Goal: Transaction & Acquisition: Purchase product/service

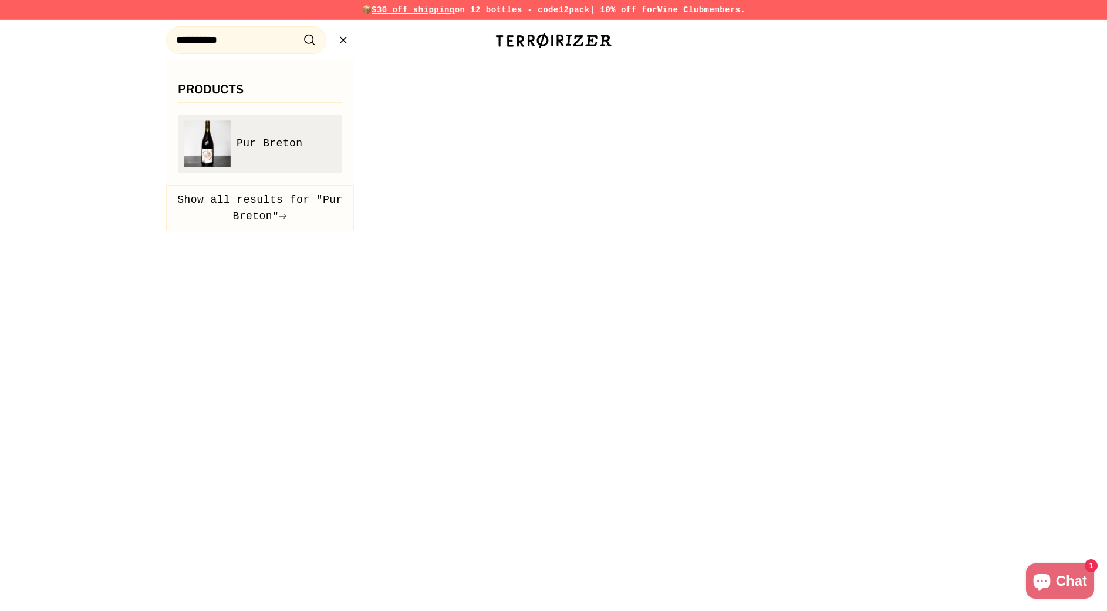
type input "**********"
click at [264, 141] on span "Pur Breton" at bounding box center [270, 143] width 66 height 17
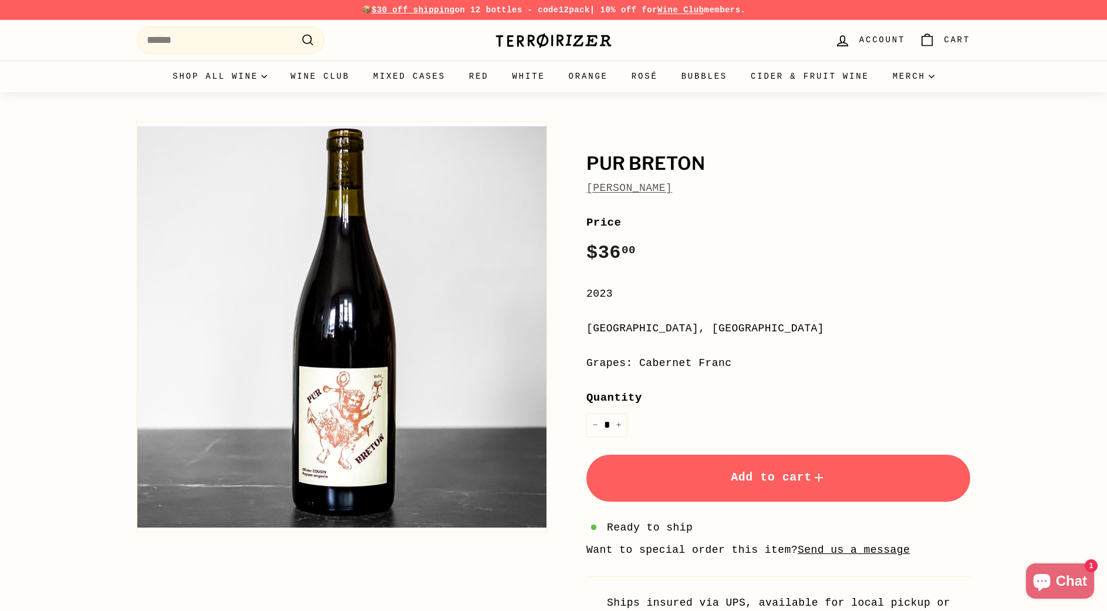
drag, startPoint x: 691, startPoint y: 191, endPoint x: 585, endPoint y: 159, distance: 110.3
click at [585, 159] on div "Pur Breton Olivier Cousin Price Regular price $36 00 $36.00 / 2023 Loire, Franc…" at bounding box center [765, 381] width 410 height 530
copy div "Pur Breton Olivier Cousin"
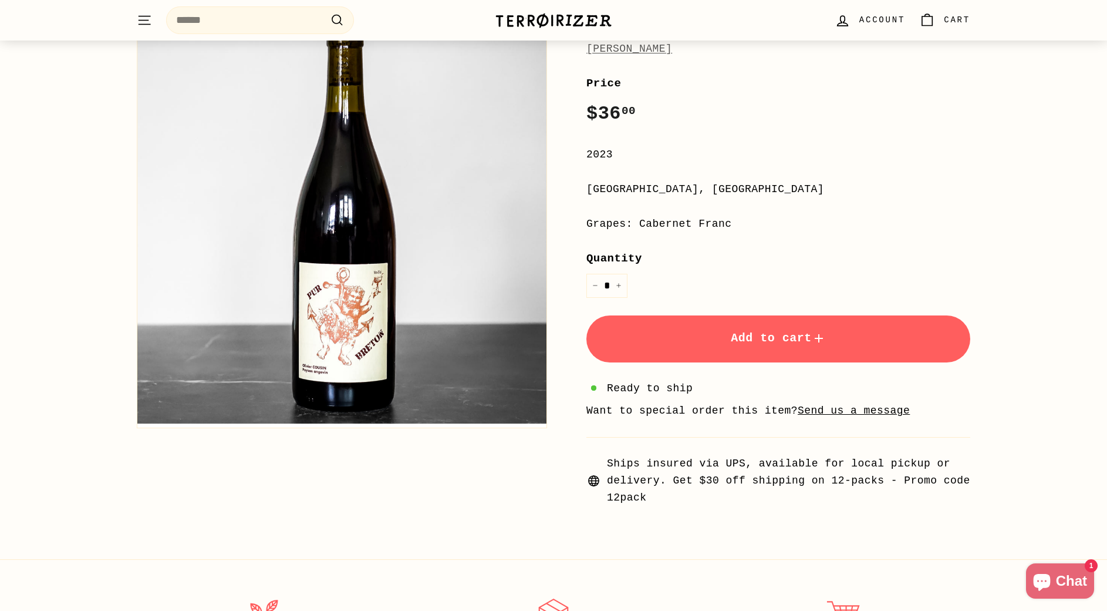
scroll to position [297, 0]
